Goal: Transaction & Acquisition: Purchase product/service

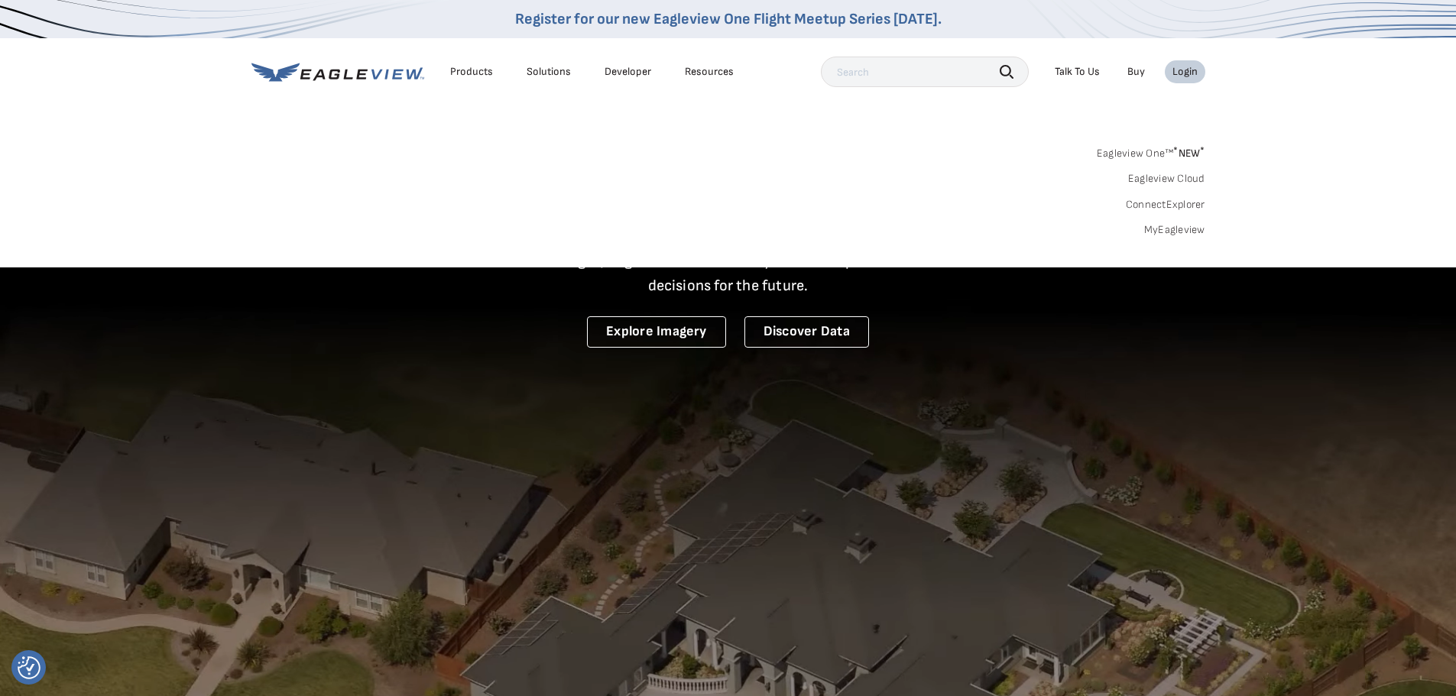
click at [1171, 225] on link "MyEagleview" at bounding box center [1174, 230] width 61 height 14
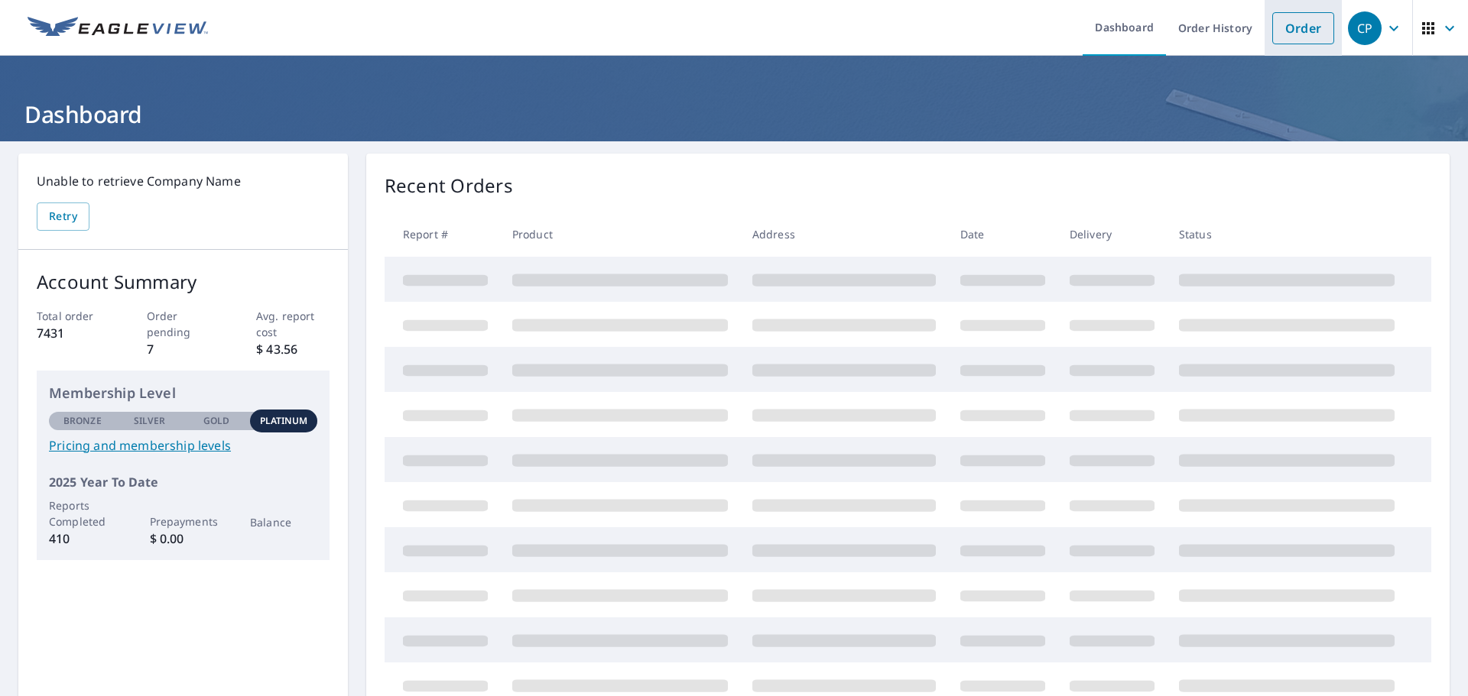
click at [1272, 18] on link "Order" at bounding box center [1303, 28] width 62 height 32
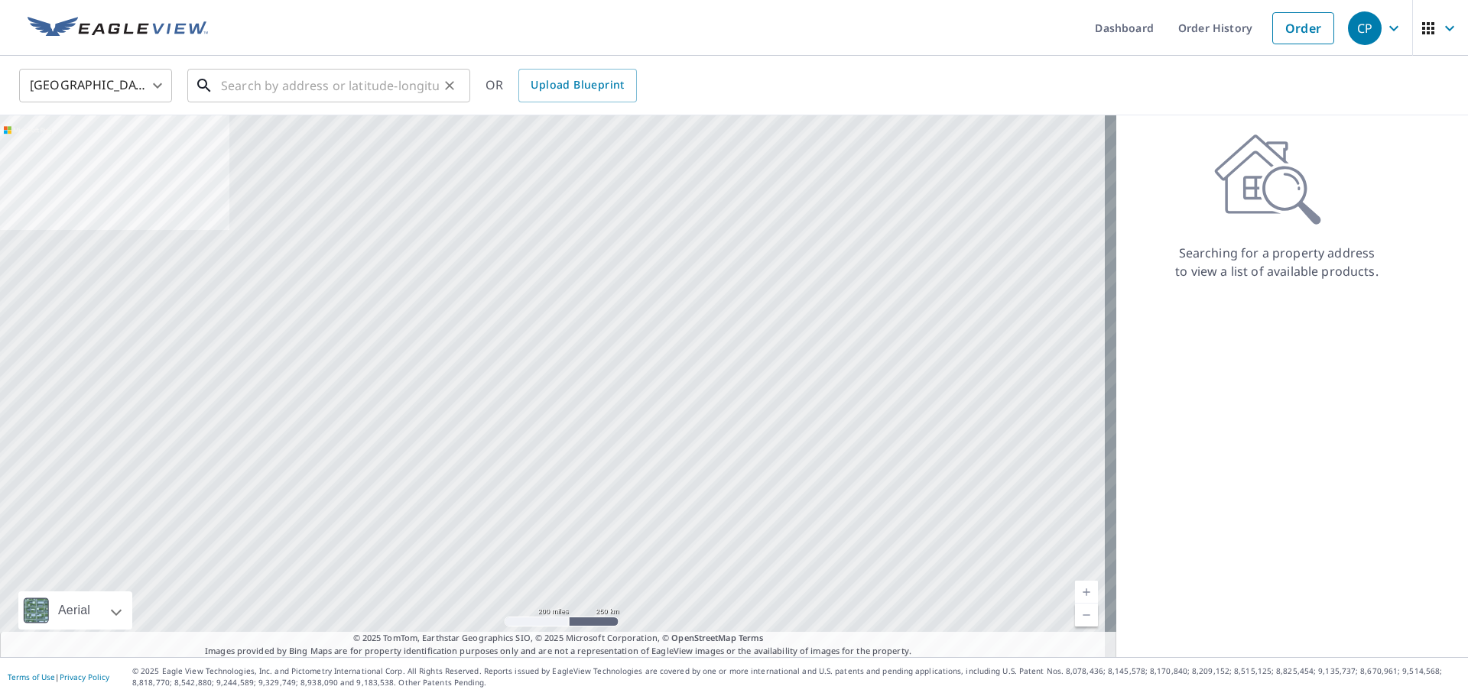
click at [381, 85] on input "text" at bounding box center [330, 85] width 218 height 43
paste input "[STREET_ADDRESS][PERSON_NAME]"
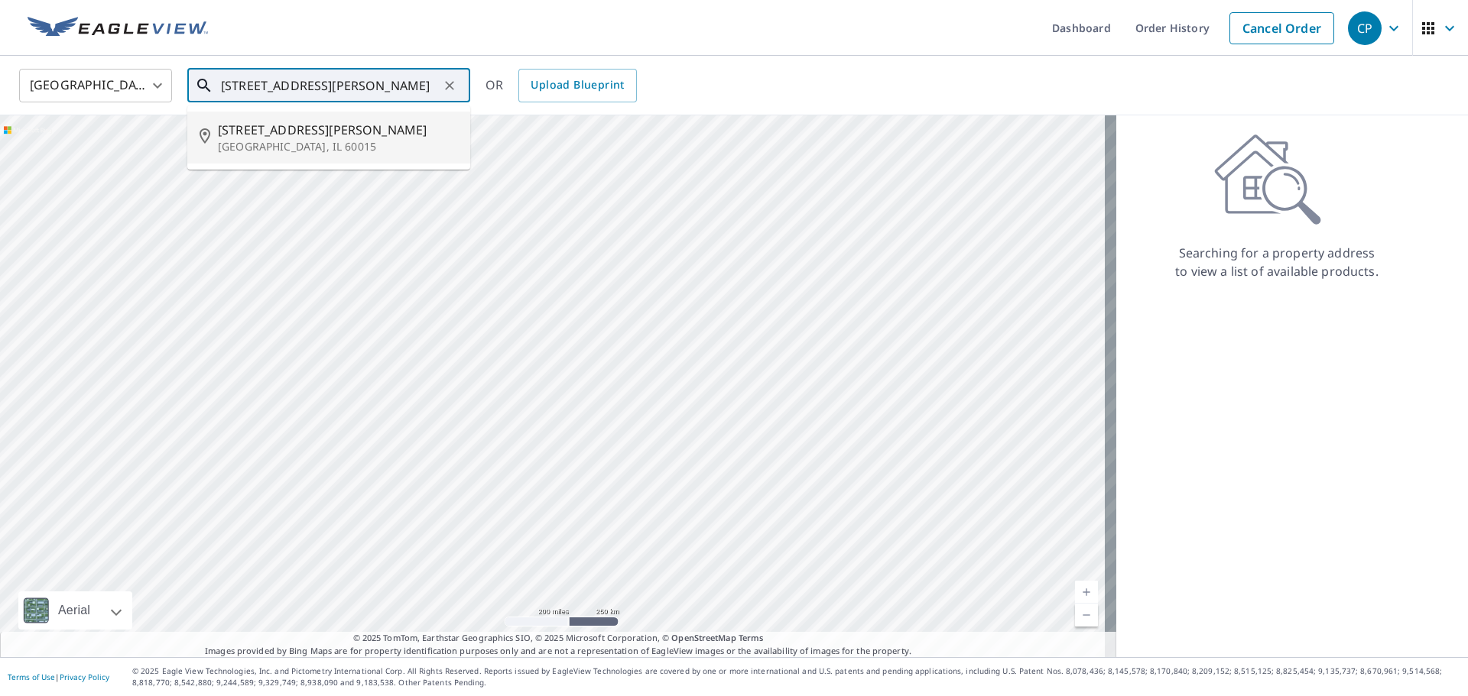
click at [344, 128] on span "[STREET_ADDRESS][PERSON_NAME]" at bounding box center [338, 130] width 240 height 18
type input "[STREET_ADDRESS]"
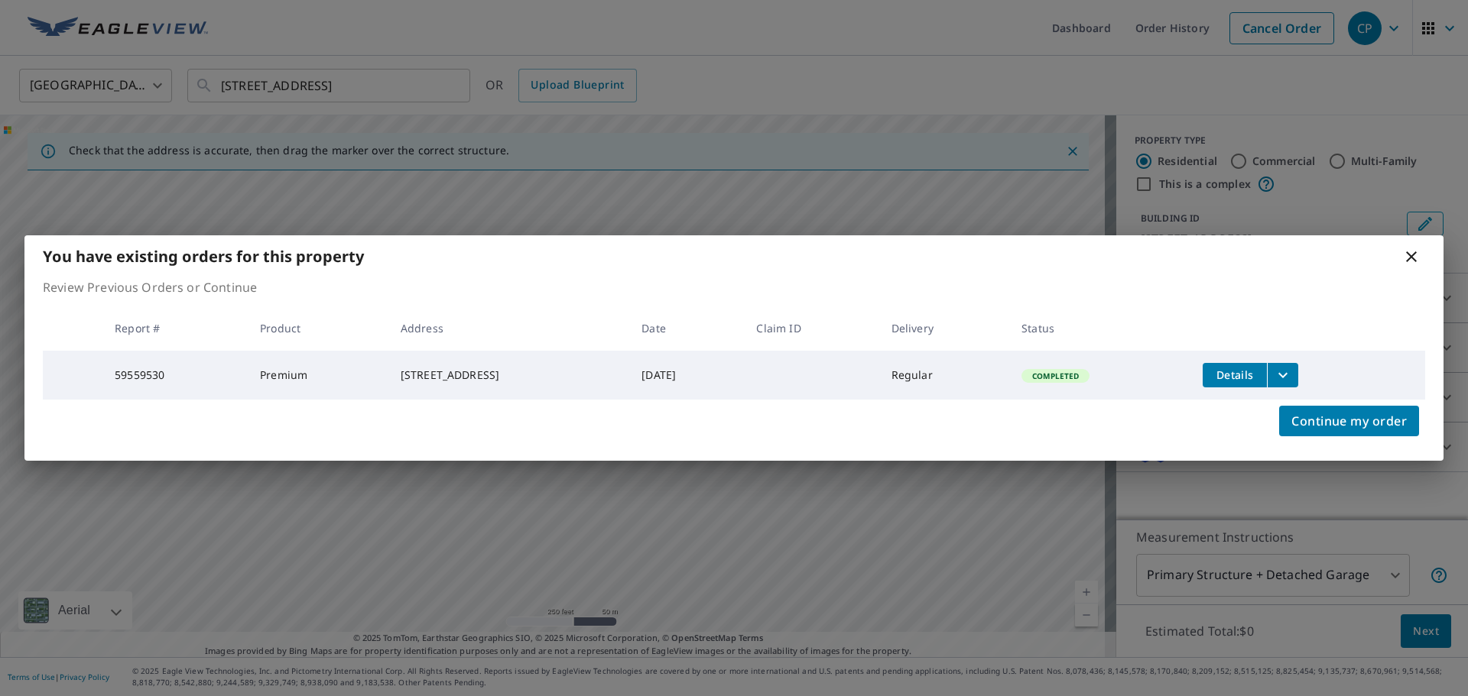
click at [1413, 255] on icon at bounding box center [1411, 257] width 11 height 11
